Goal: Check status

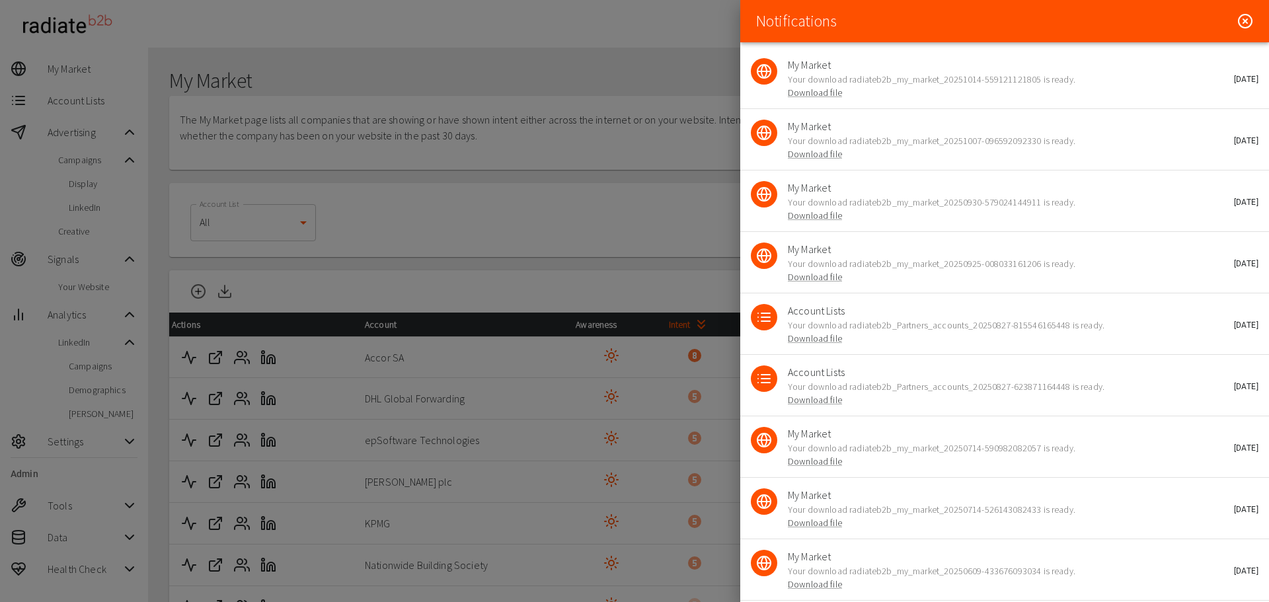
click at [1237, 16] on icon at bounding box center [1245, 21] width 16 height 16
